Goal: Task Accomplishment & Management: Manage account settings

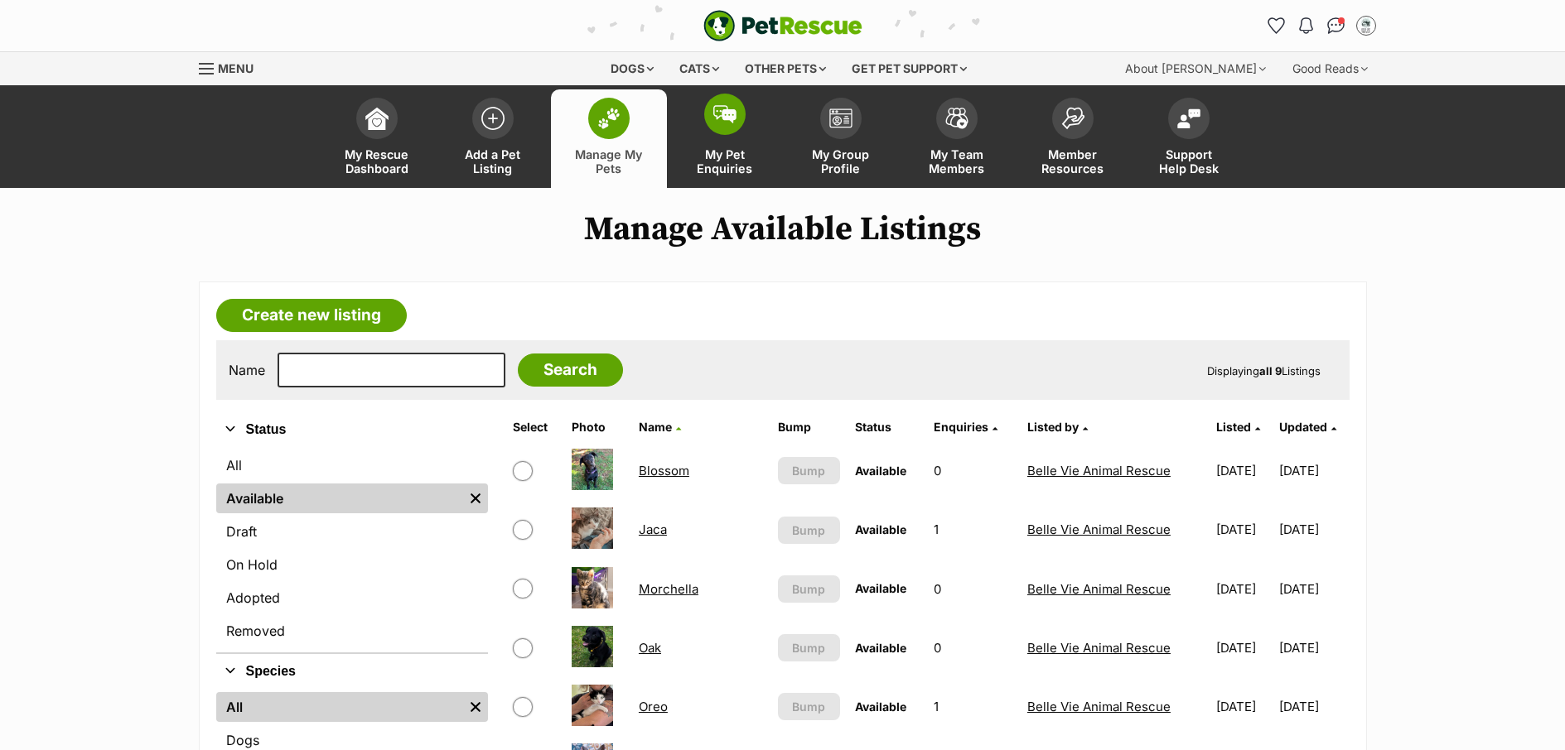
click at [731, 177] on link "My Pet Enquiries" at bounding box center [725, 138] width 116 height 99
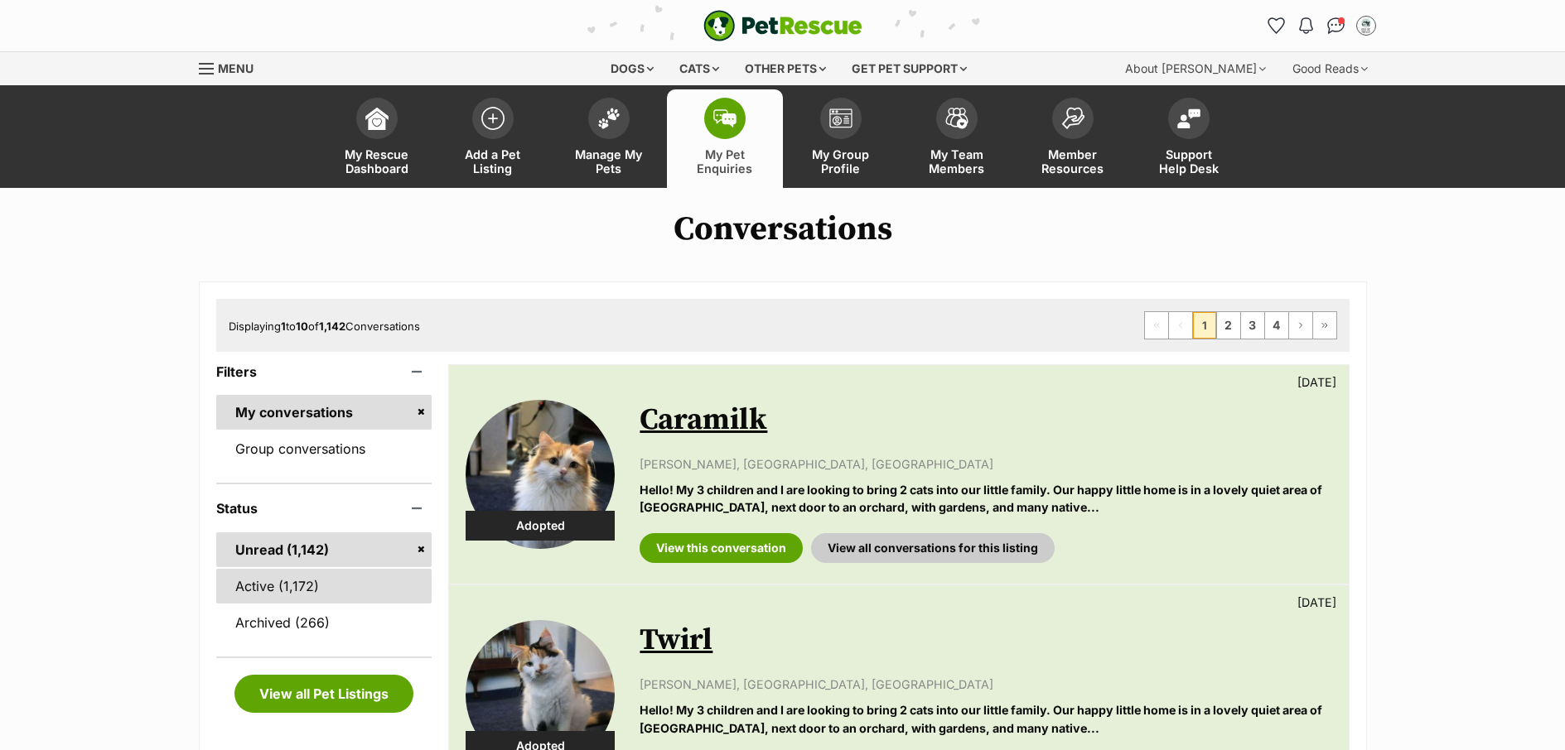
click at [324, 586] on link "Active (1,172)" at bounding box center [324, 586] width 216 height 35
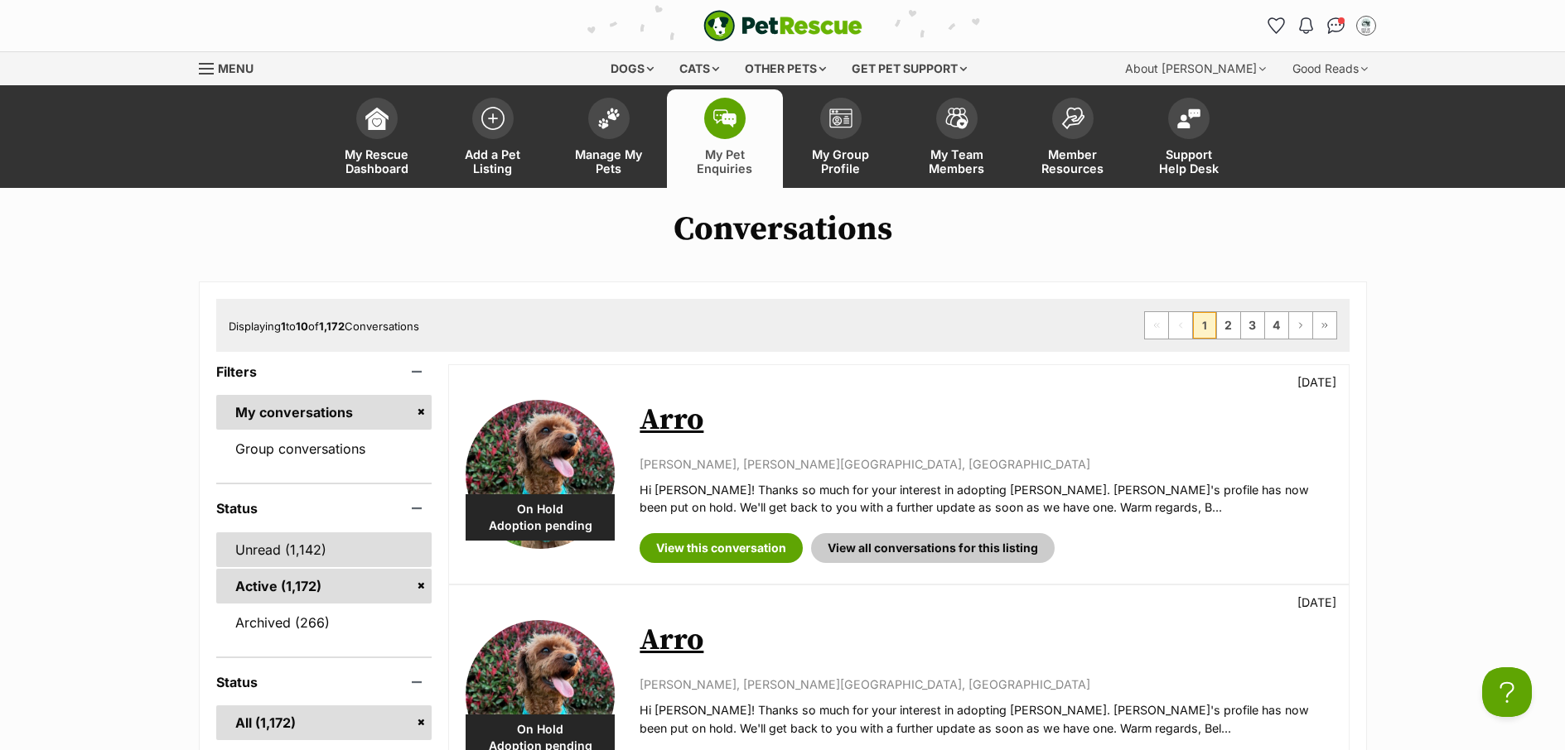
click at [253, 559] on link "Unread (1,142)" at bounding box center [324, 550] width 216 height 35
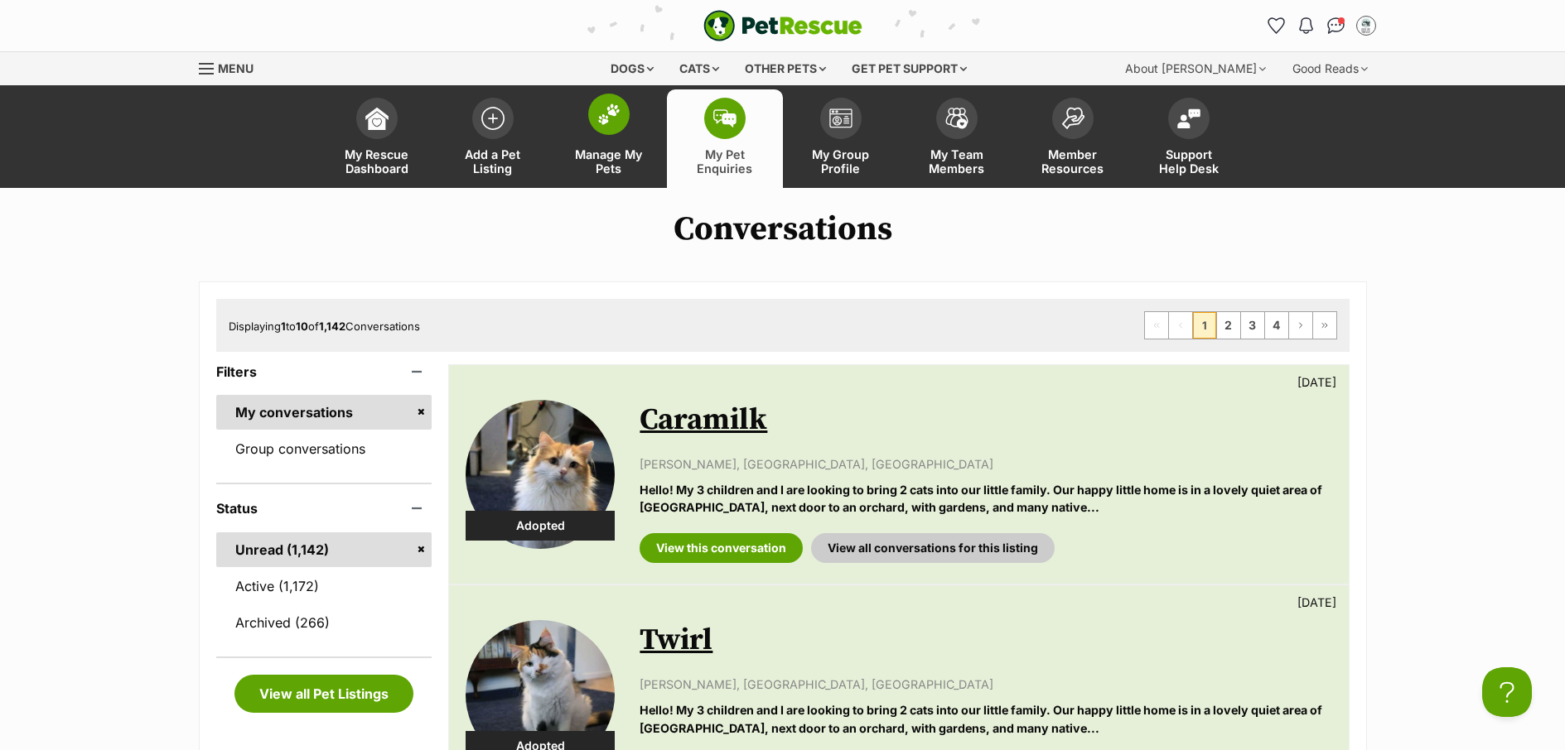
click at [610, 149] on span "Manage My Pets" at bounding box center [609, 161] width 75 height 28
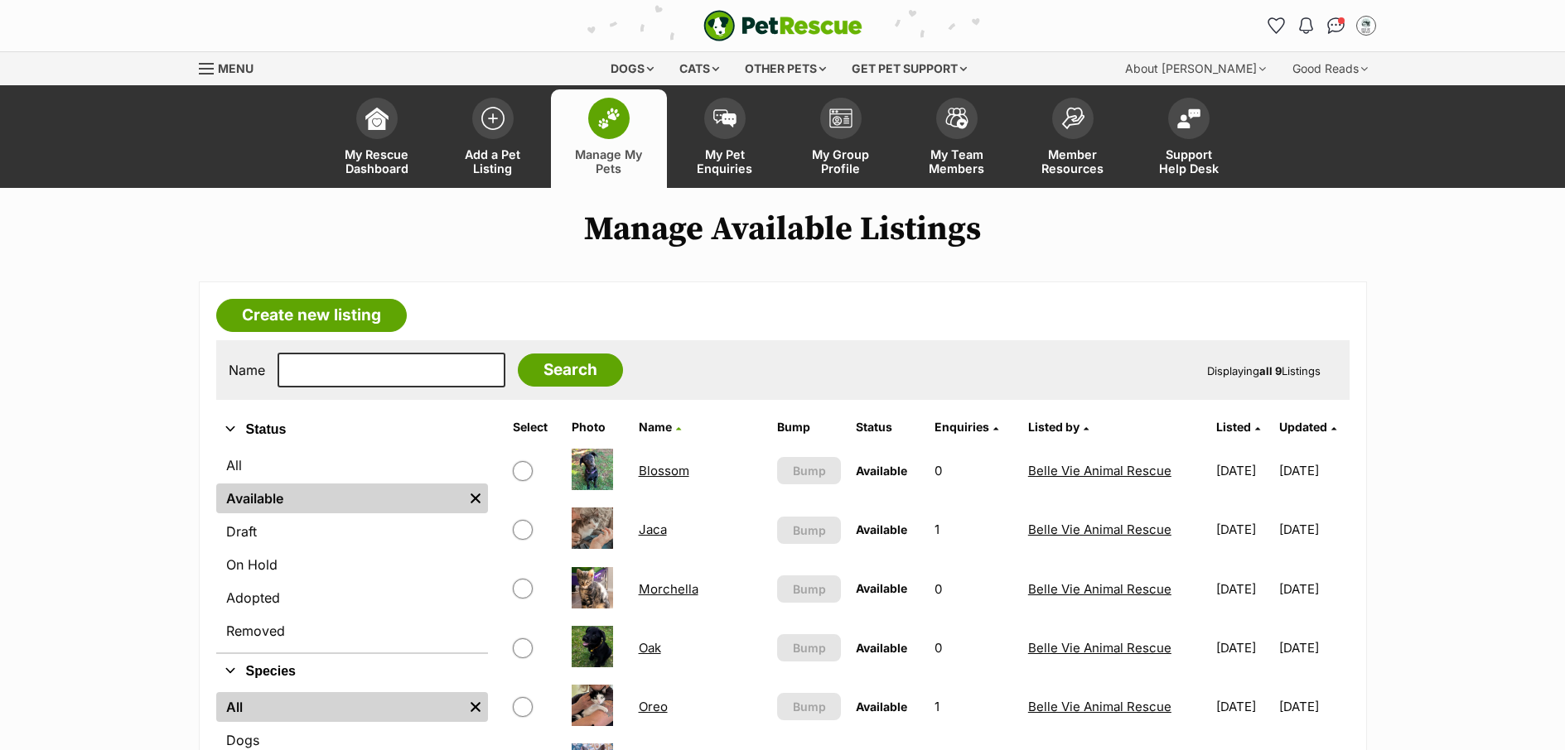
click at [664, 474] on link "Blossom" at bounding box center [664, 471] width 51 height 16
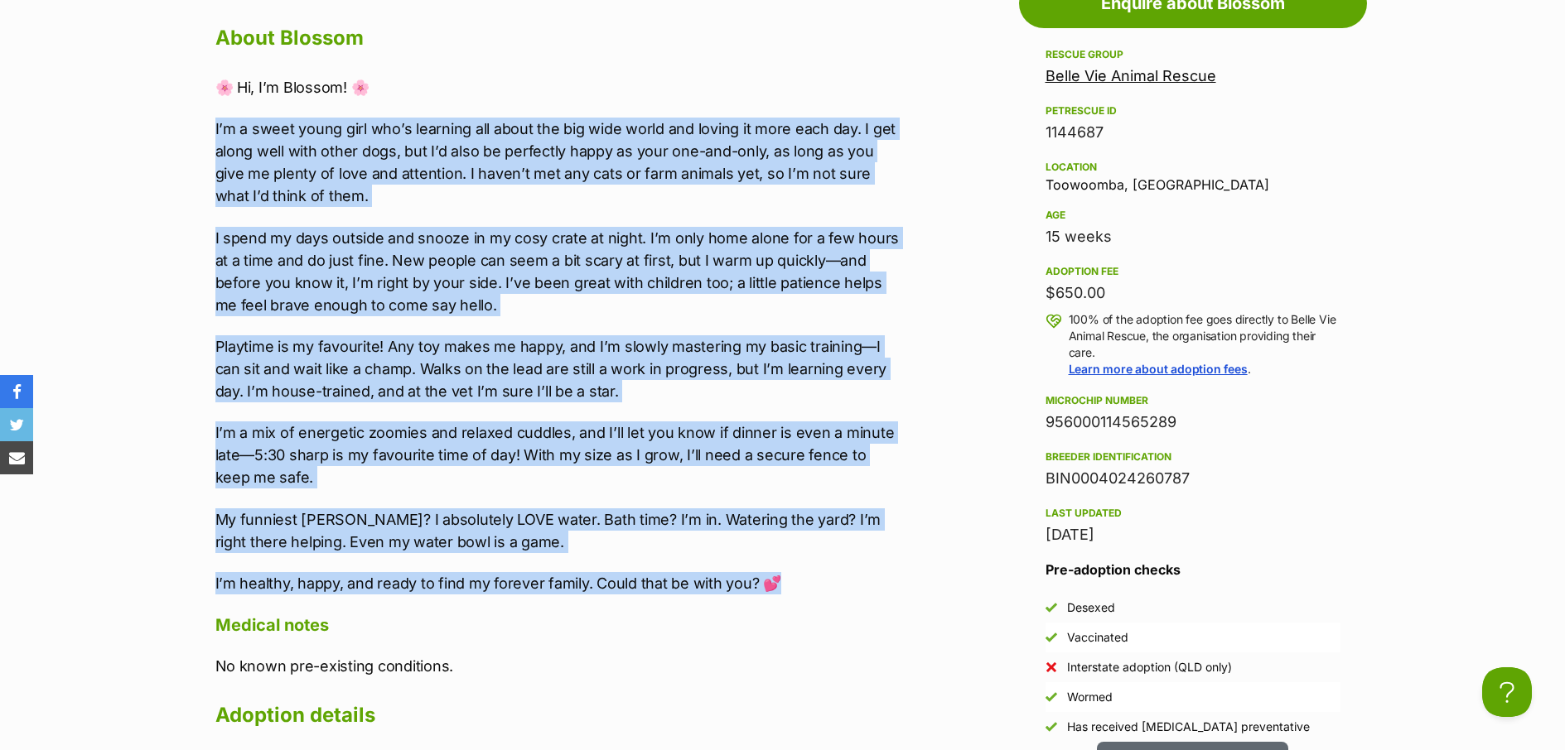
drag, startPoint x: 790, startPoint y: 447, endPoint x: 208, endPoint y: 79, distance: 689.2
click at [208, 79] on div "Upload Videos About Blossom 🌸 Hi, I’m Blossom! 🌸 I’m a sweet young girl who’s l…" at bounding box center [549, 593] width 701 height 1263
copy div "🌸 Lo, I’d Sitamet! 🌸 C’a e seddo eiusm temp inc’u laboreet dol magna ali eni ad…"
click at [755, 478] on p "I’m a mix of energetic zoomies and relaxed cuddles, and I’ll let you know if di…" at bounding box center [557, 455] width 684 height 67
drag, startPoint x: 796, startPoint y: 584, endPoint x: 210, endPoint y: 89, distance: 767.1
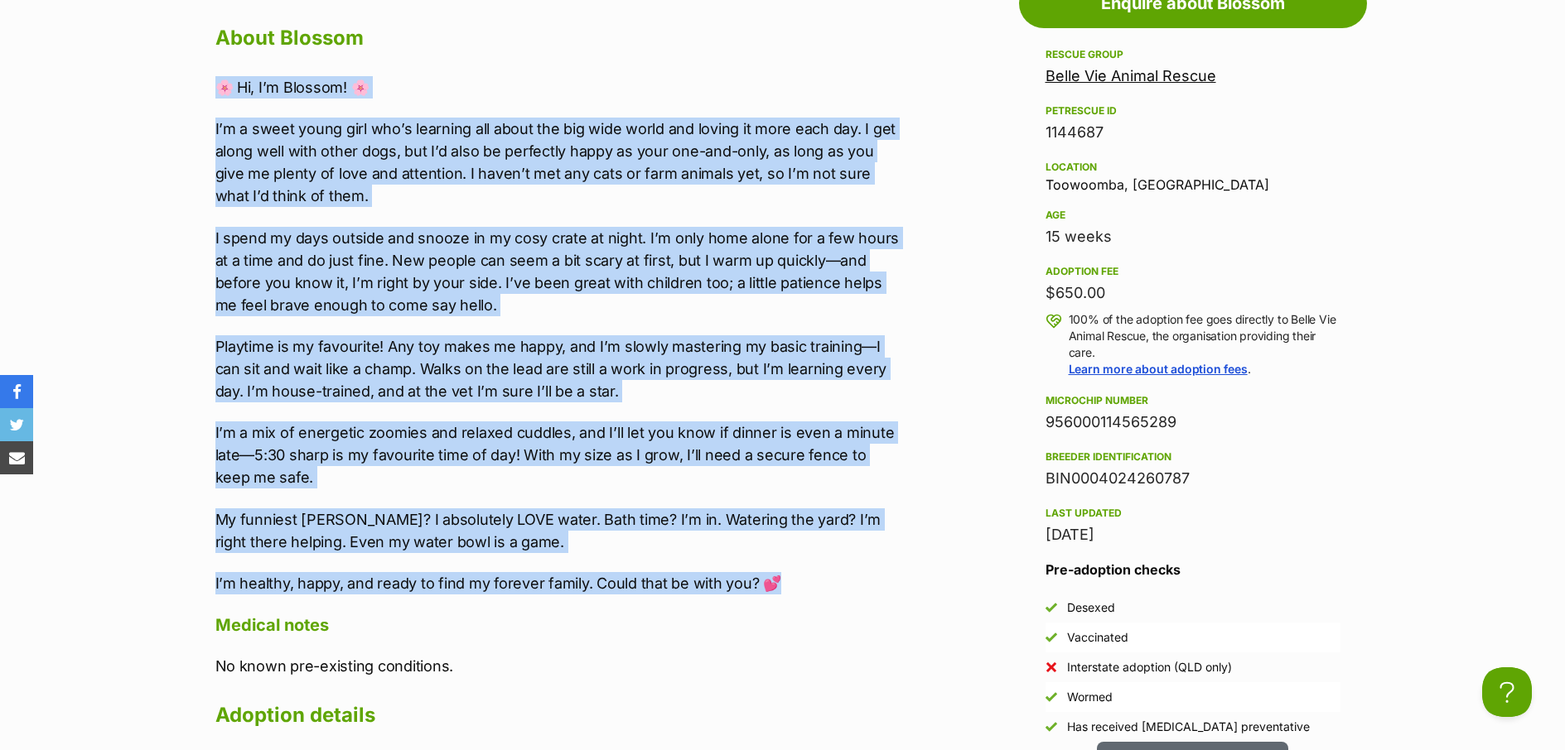
click at [210, 89] on div "Upload Videos About Blossom 🌸 Hi, I’m Blossom! 🌸 I’m a sweet young girl who’s l…" at bounding box center [549, 593] width 701 height 1263
copy div "🌸 Lo, I’d Sitamet! 🌸 C’a e seddo eiusm temp inc’u laboreet dol magna ali eni ad…"
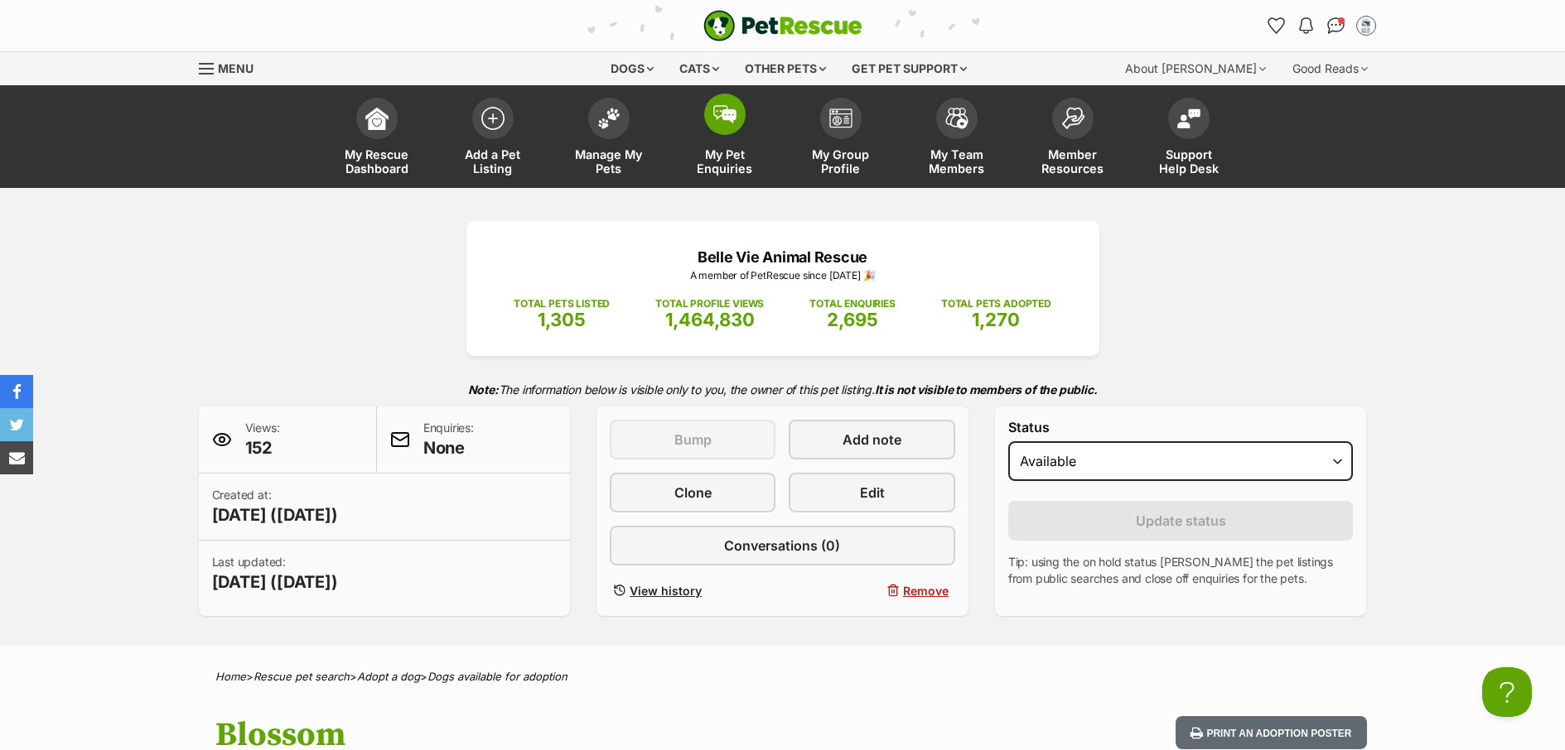
click at [720, 173] on span "My Pet Enquiries" at bounding box center [725, 161] width 75 height 28
